Goal: Check status: Check status

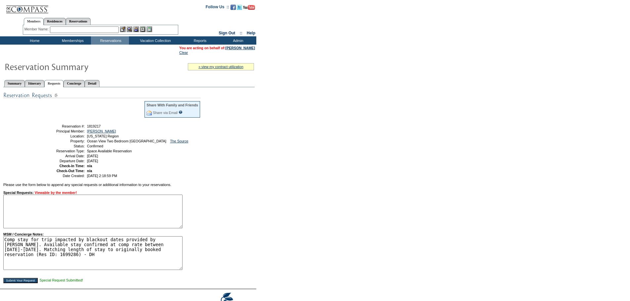
scroll to position [3, 0]
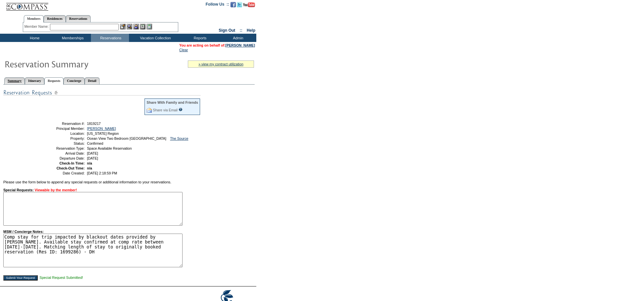
click at [20, 79] on link "Summary" at bounding box center [14, 80] width 21 height 7
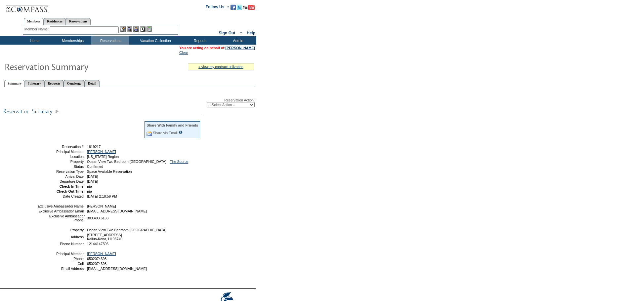
scroll to position [3, 0]
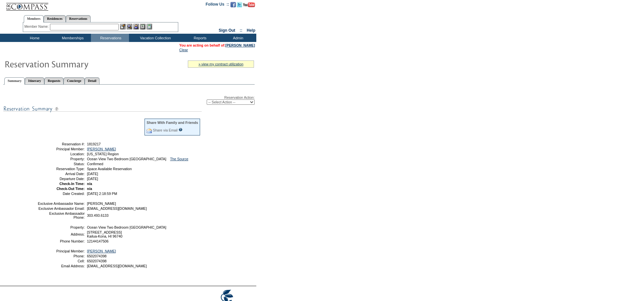
drag, startPoint x: 54, startPoint y: 145, endPoint x: 139, endPoint y: 182, distance: 92.5
click at [139, 182] on tbody "Share With Family and Friends Share via Email Share Reservation Information Ple…" at bounding box center [118, 156] width 163 height 77
copy tbody "Reservation #: 1819217 Principal Member: Zollinger, Cindy Location: Hawaii Regi…"
click at [145, 46] on td "Residence Collection" at bounding box center [157, 46] width 52 height 7
